Goal: Navigation & Orientation: Go to known website

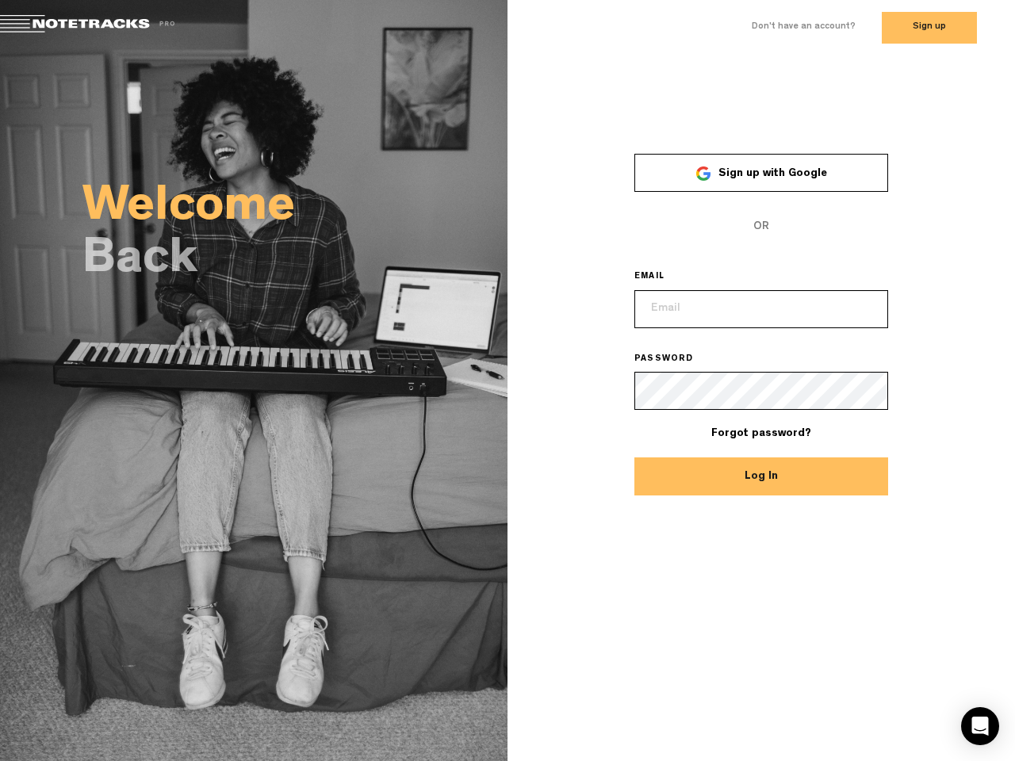
click at [507, 381] on div "× Sign up with Google OR EMAIL PASSWORD Forgot password? Log In" at bounding box center [760, 315] width 507 height 366
click at [761, 173] on span "Sign up with Google" at bounding box center [772, 173] width 109 height 11
click at [761, 477] on button "Log In" at bounding box center [761, 476] width 254 height 38
click at [980, 726] on icon "Open Intercom Messenger" at bounding box center [980, 726] width 17 height 19
